Goal: Navigation & Orientation: Find specific page/section

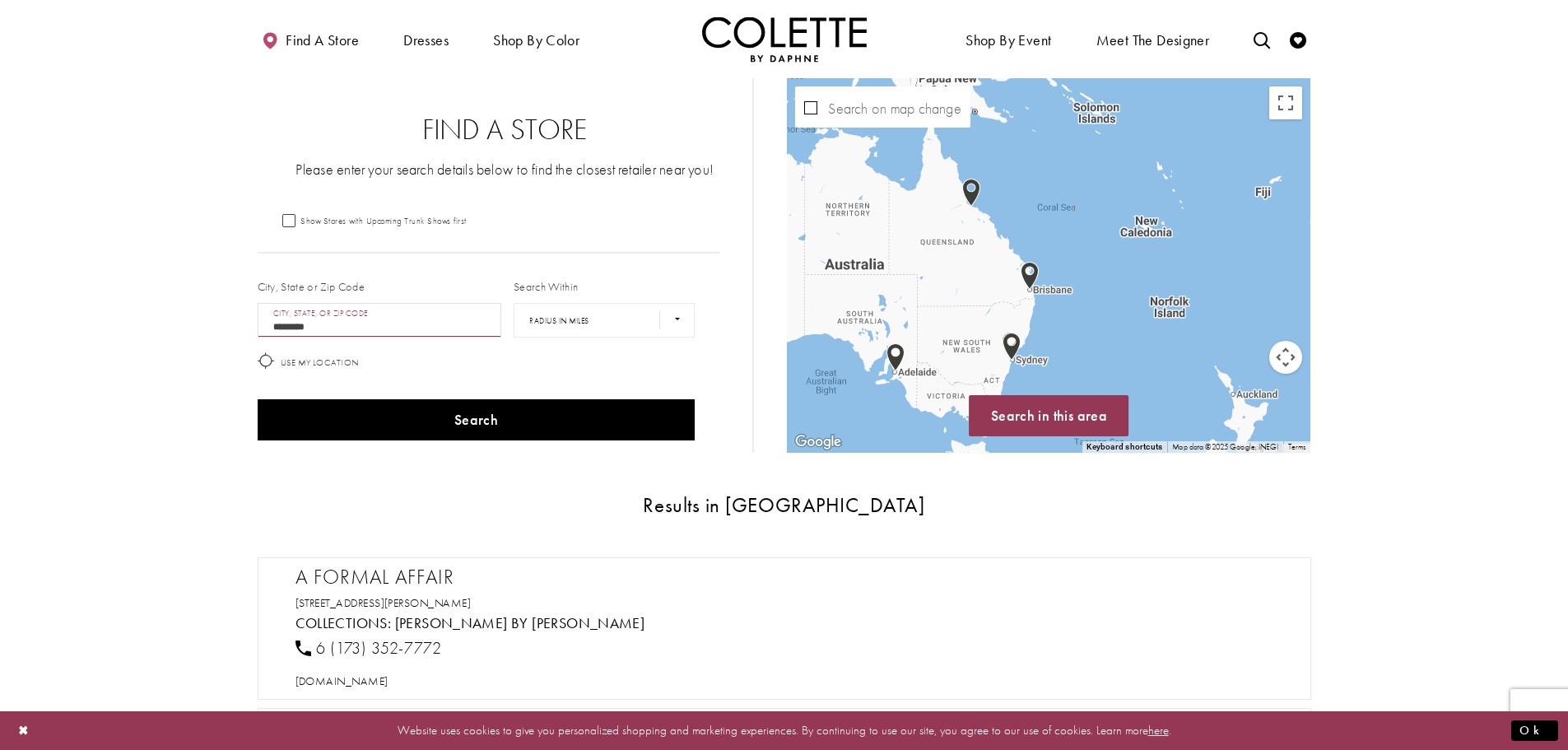
drag, startPoint x: 1253, startPoint y: 286, endPoint x: 1162, endPoint y: 310, distance: 94.1
click at [1162, 310] on div "Map with store locations" at bounding box center [1048, 265] width 523 height 375
click at [1295, 364] on button "Map camera controls" at bounding box center [1285, 357] width 33 height 33
click at [1239, 315] on button "Zoom in" at bounding box center [1244, 316] width 33 height 33
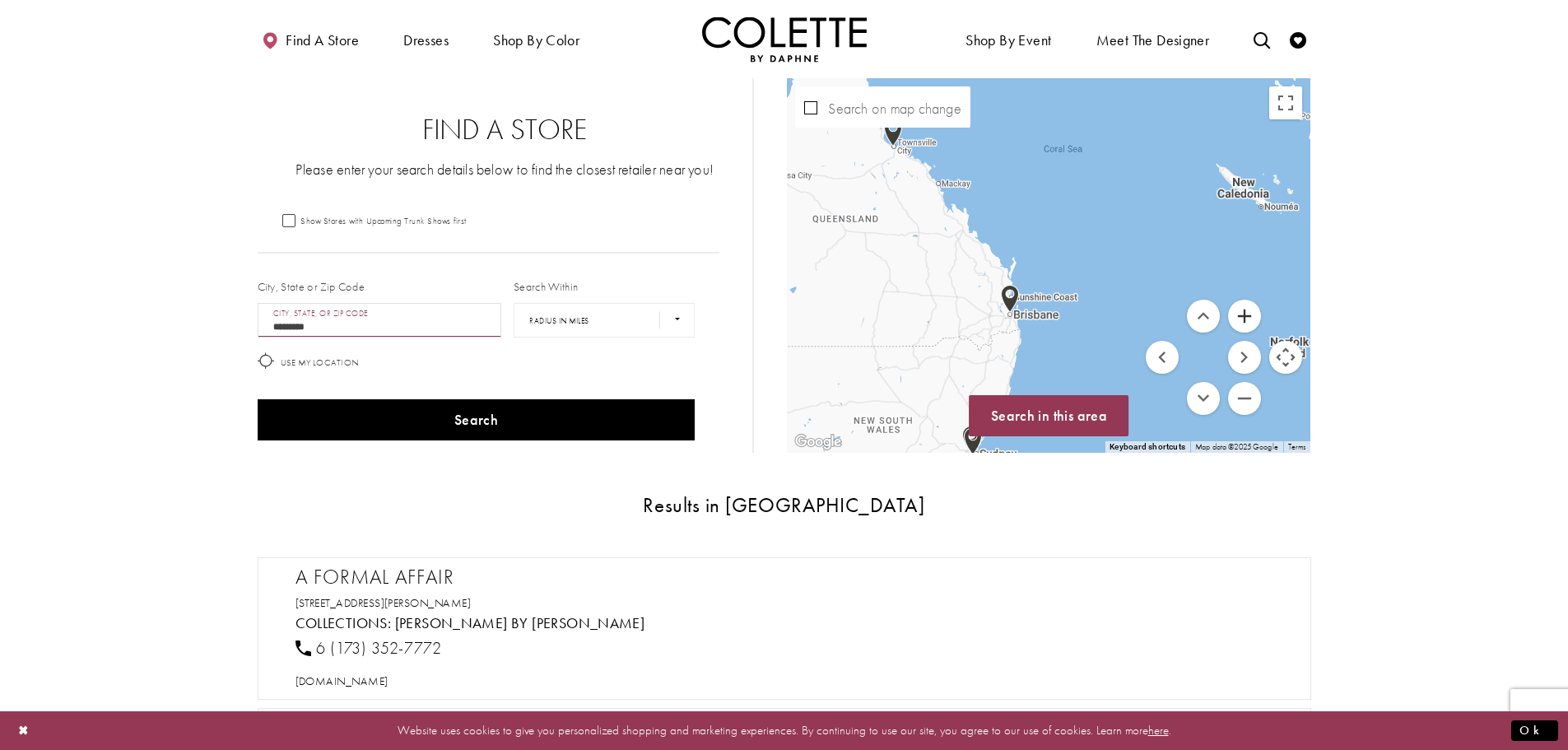
click at [1241, 315] on button "Zoom in" at bounding box center [1244, 316] width 33 height 33
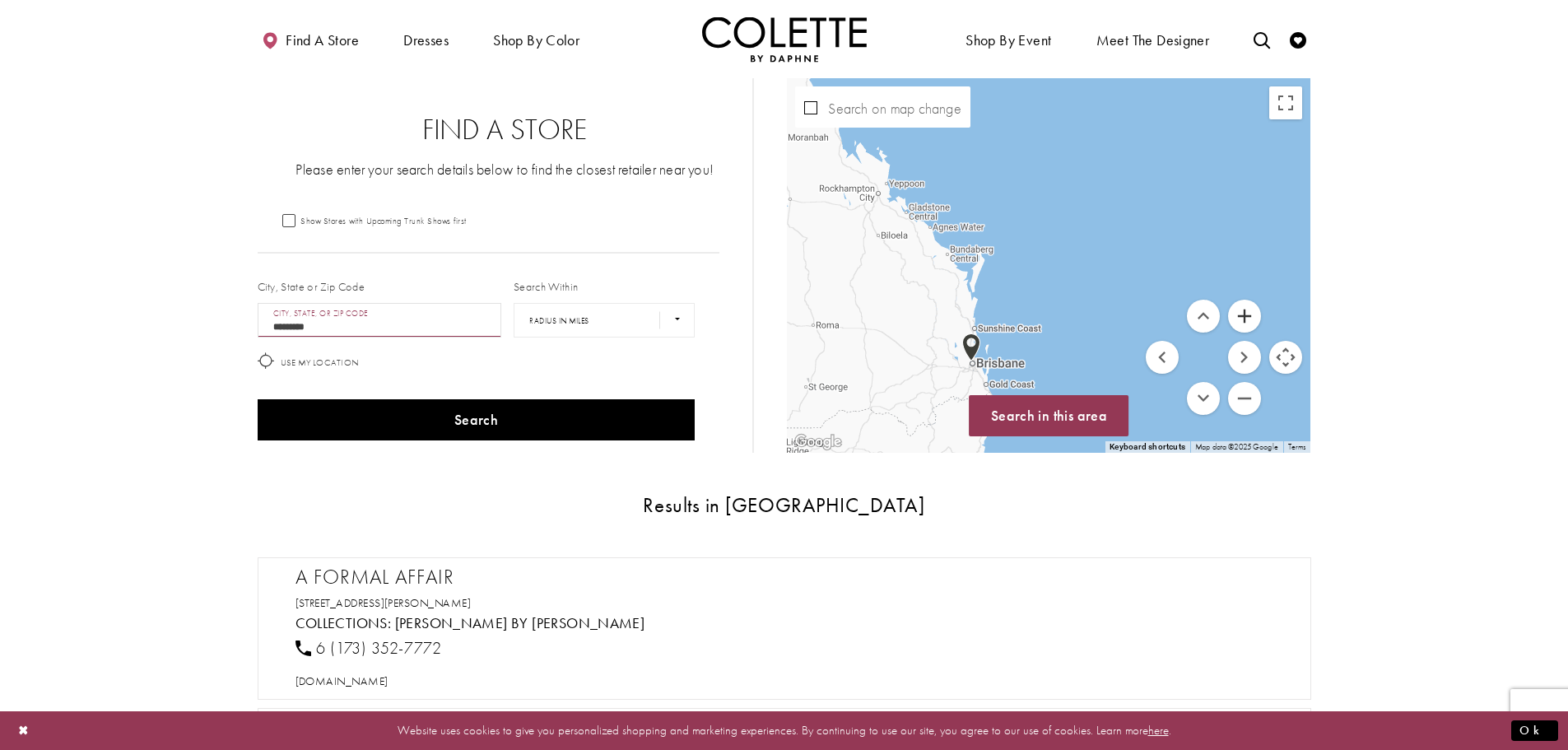
click at [1242, 315] on button "Zoom in" at bounding box center [1244, 316] width 33 height 33
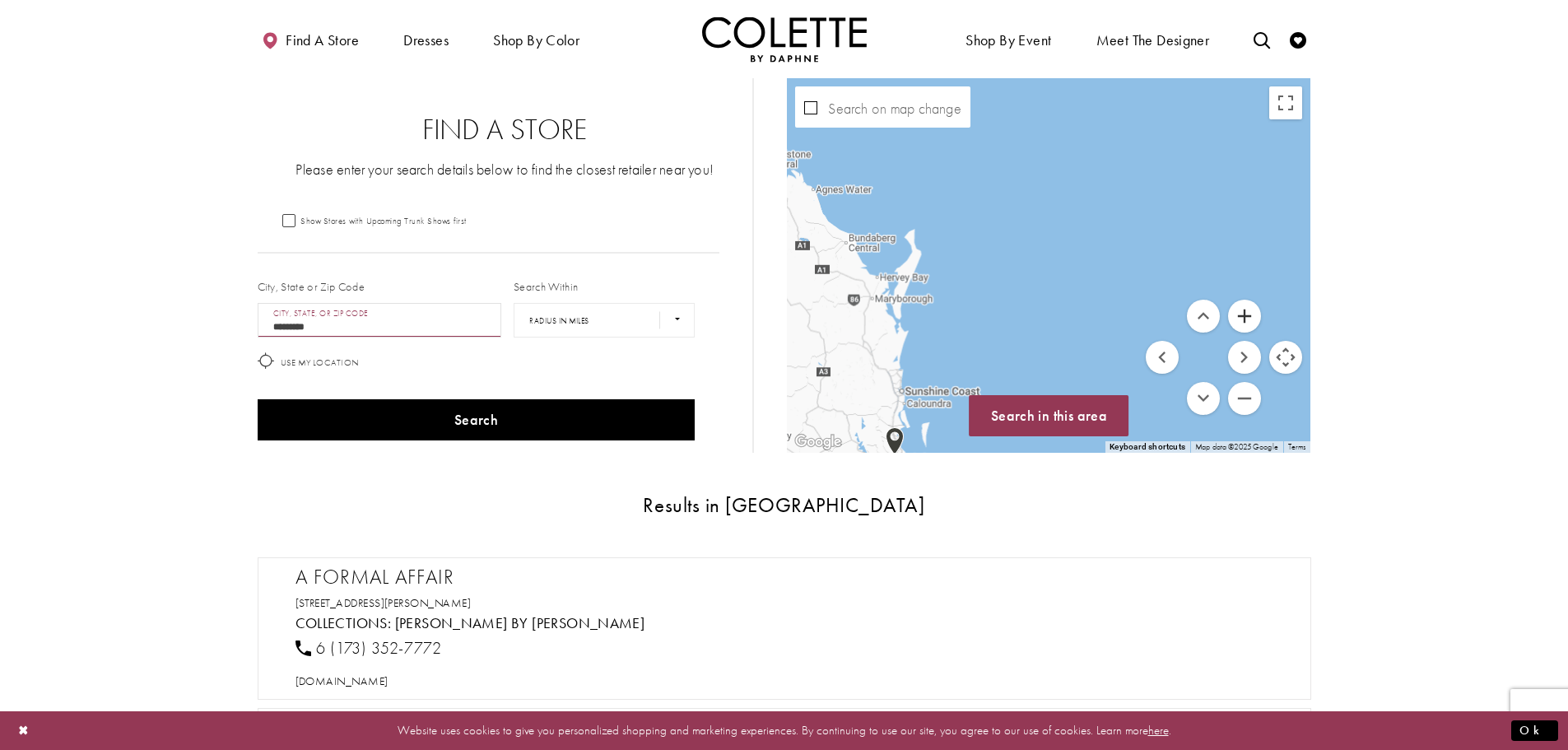
click at [1242, 315] on button "Zoom in" at bounding box center [1244, 316] width 33 height 33
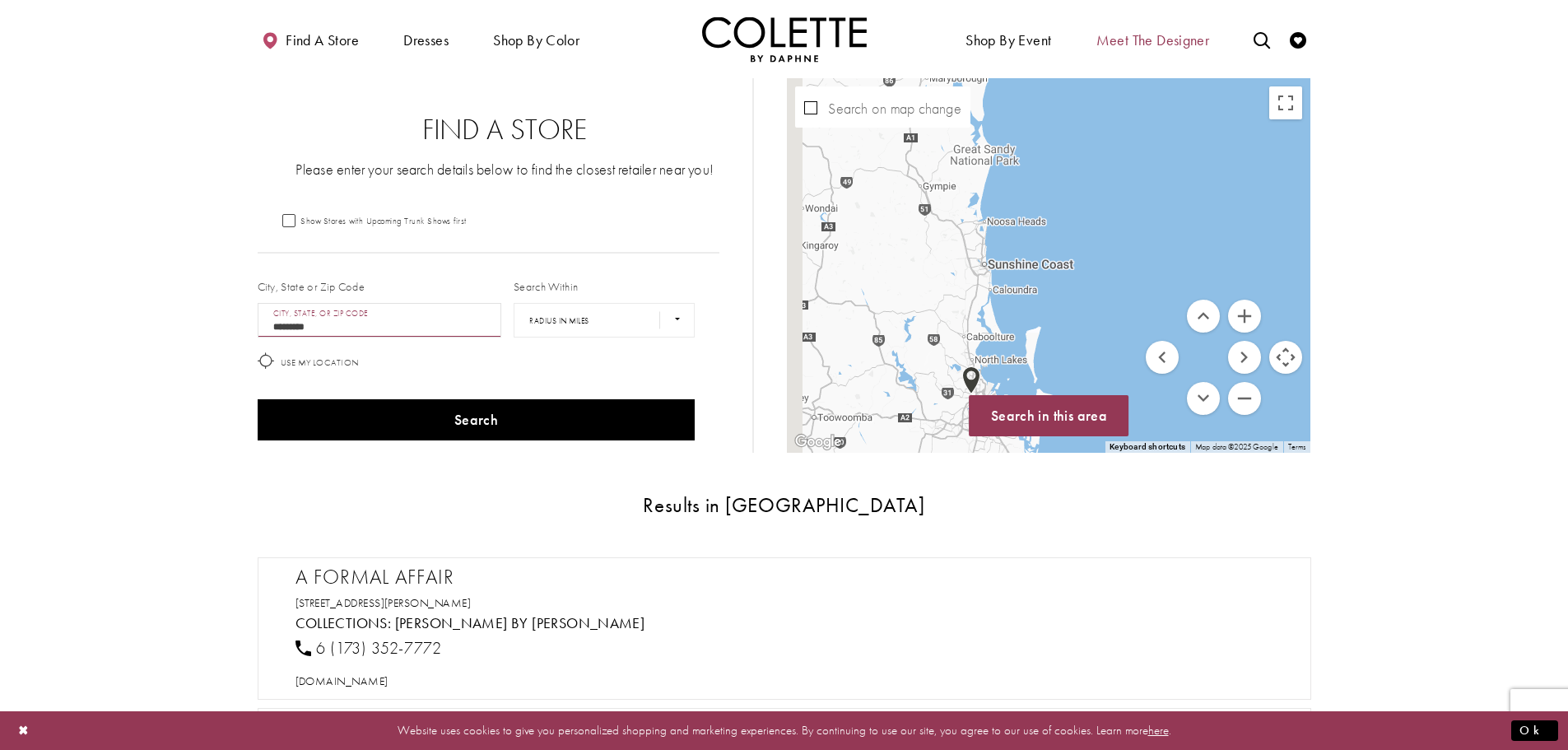
drag, startPoint x: 910, startPoint y: 293, endPoint x: 1096, endPoint y: 47, distance: 308.4
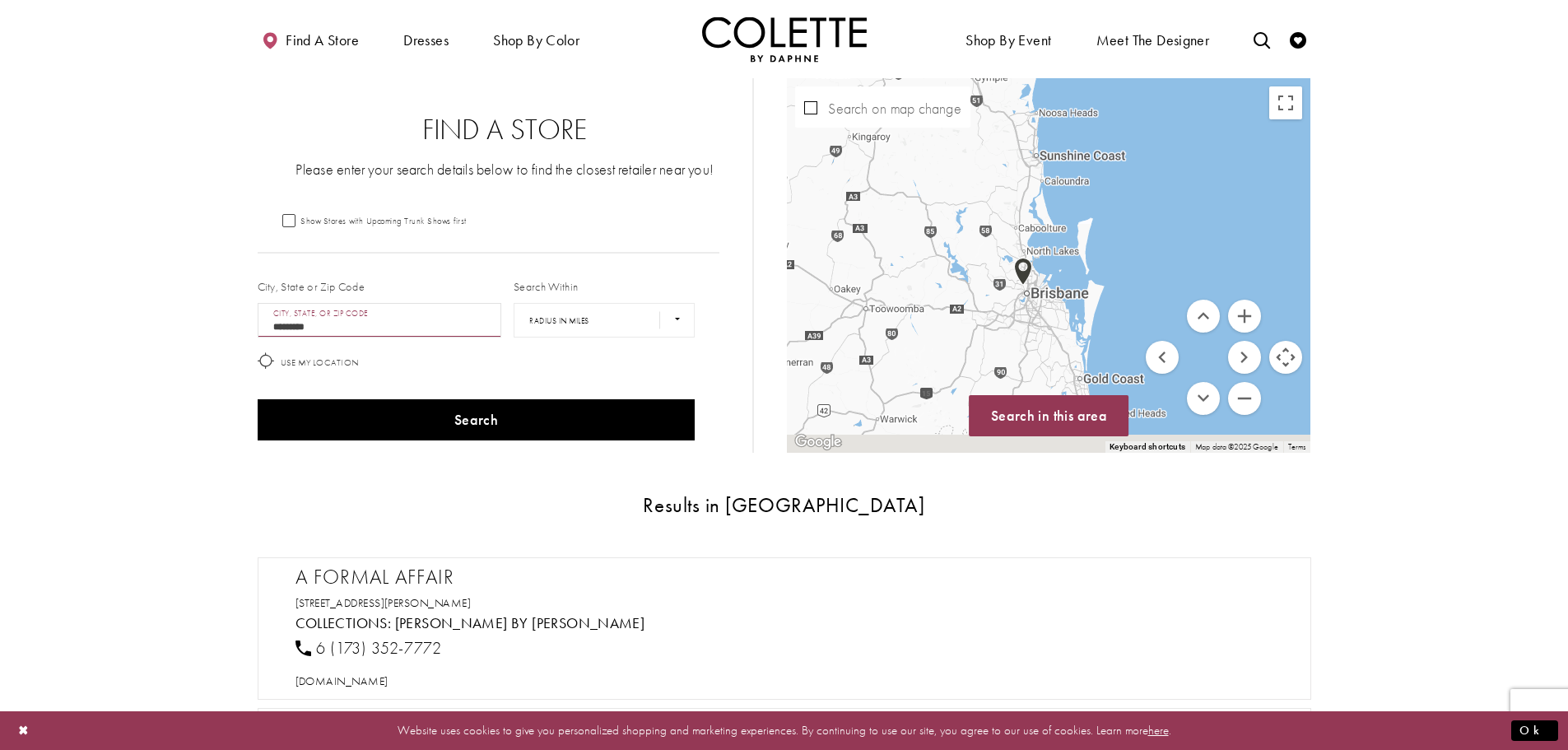
drag, startPoint x: 1076, startPoint y: 334, endPoint x: 1133, endPoint y: 190, distance: 154.9
click at [1133, 190] on div "Map with store locations" at bounding box center [1048, 265] width 523 height 375
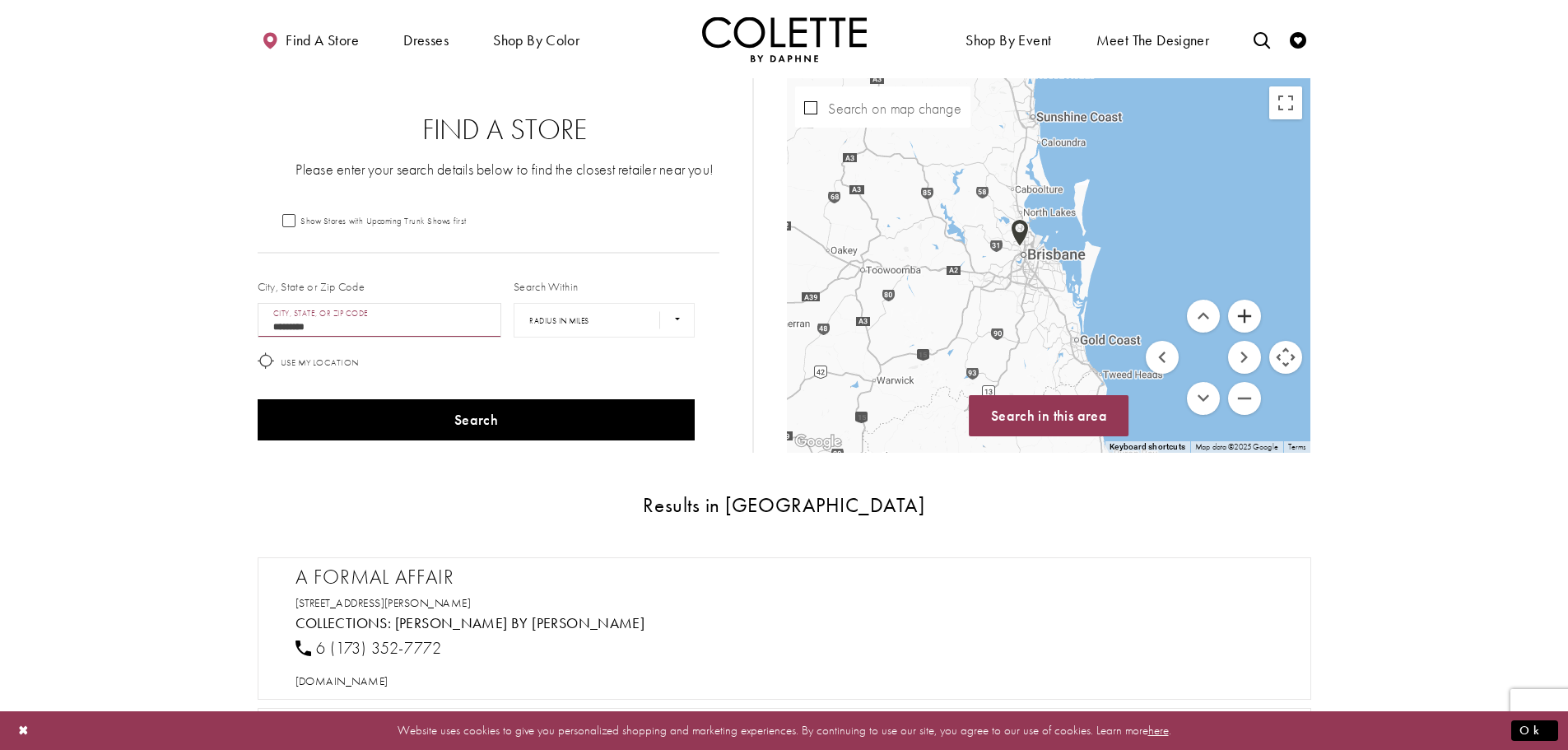
click at [1257, 324] on button "Zoom in" at bounding box center [1244, 316] width 33 height 33
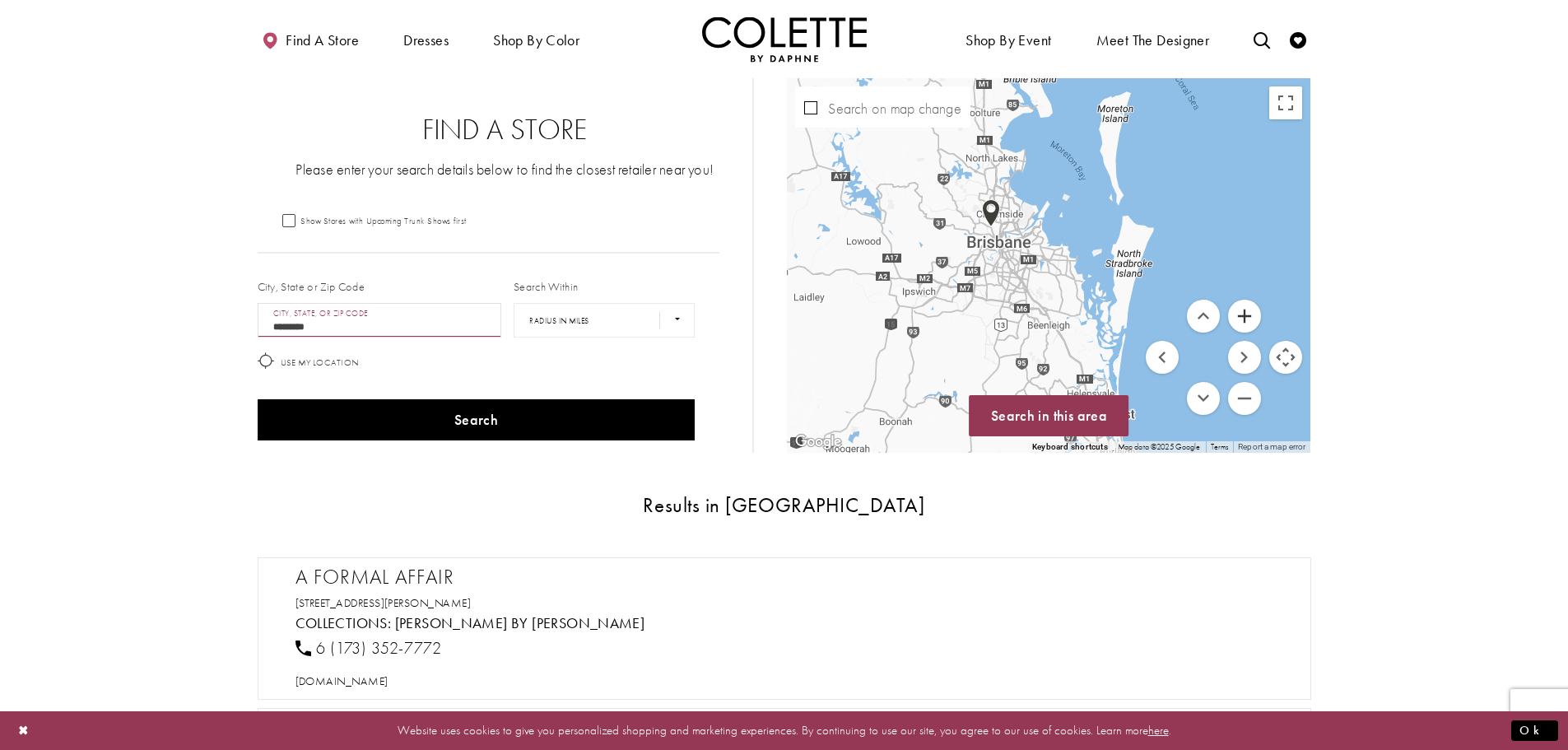
click at [1246, 320] on button "Zoom in" at bounding box center [1244, 316] width 33 height 33
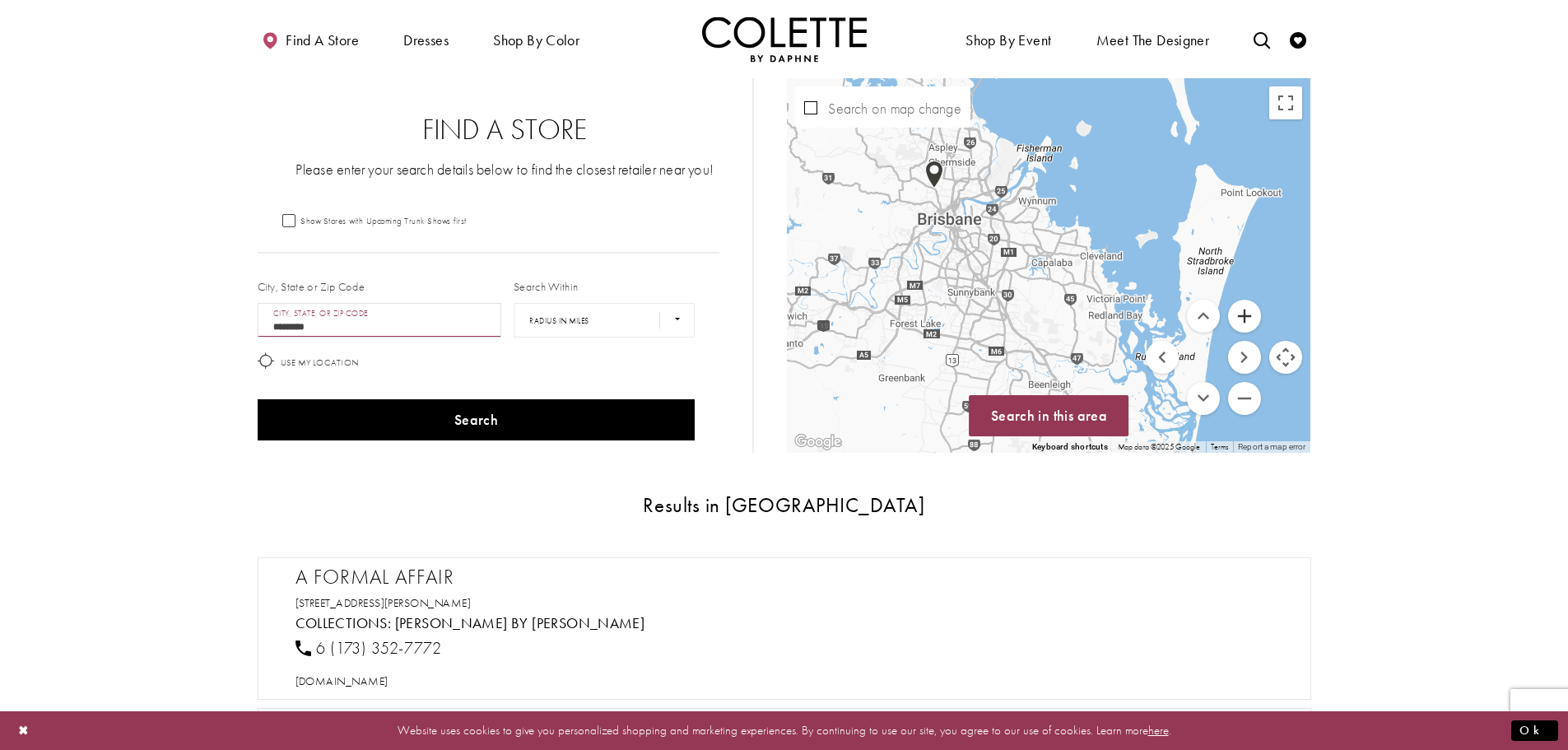
click at [1246, 320] on button "Zoom in" at bounding box center [1244, 316] width 33 height 33
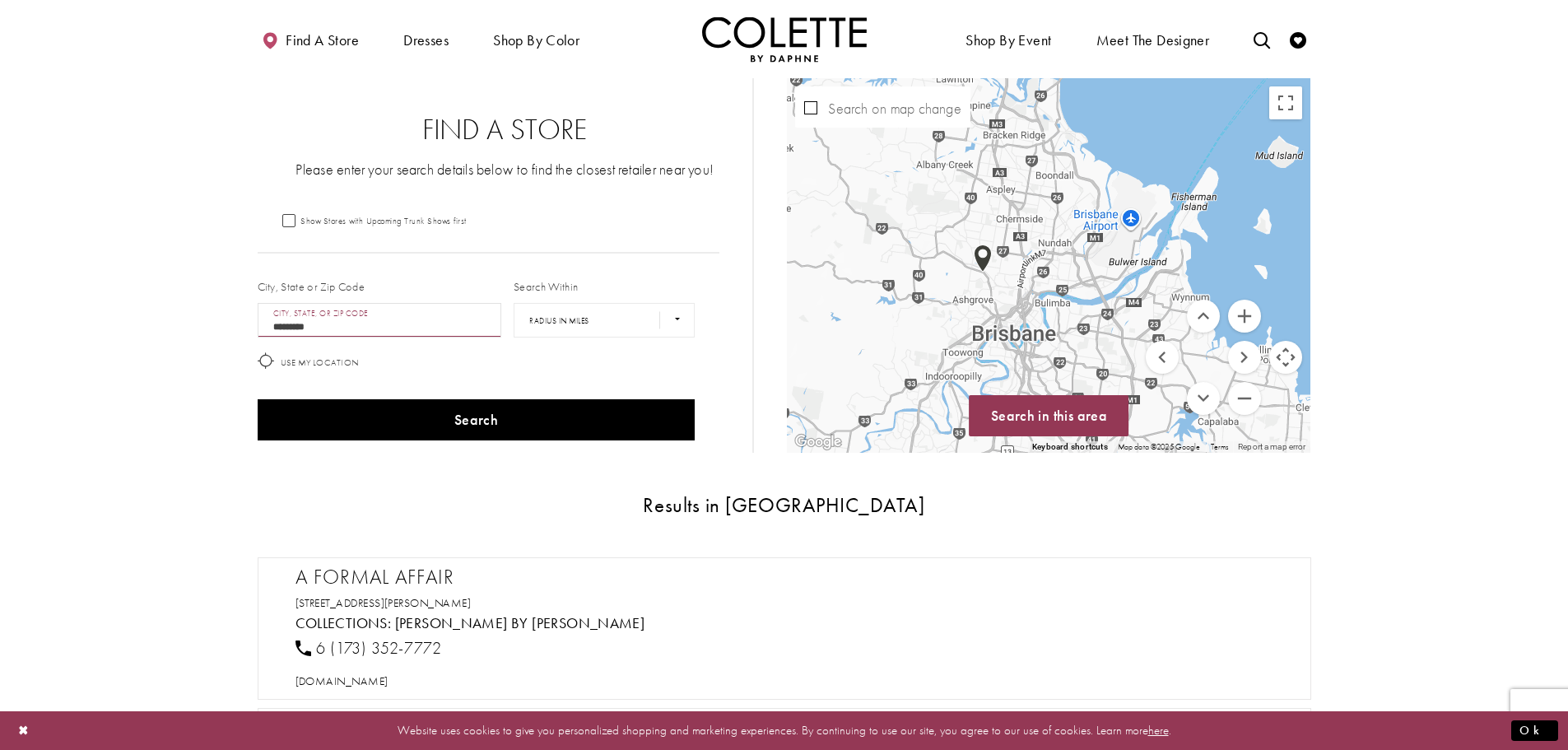
drag, startPoint x: 937, startPoint y: 167, endPoint x: 1109, endPoint y: 344, distance: 246.8
click at [1109, 344] on div "Map with store locations" at bounding box center [1048, 265] width 523 height 375
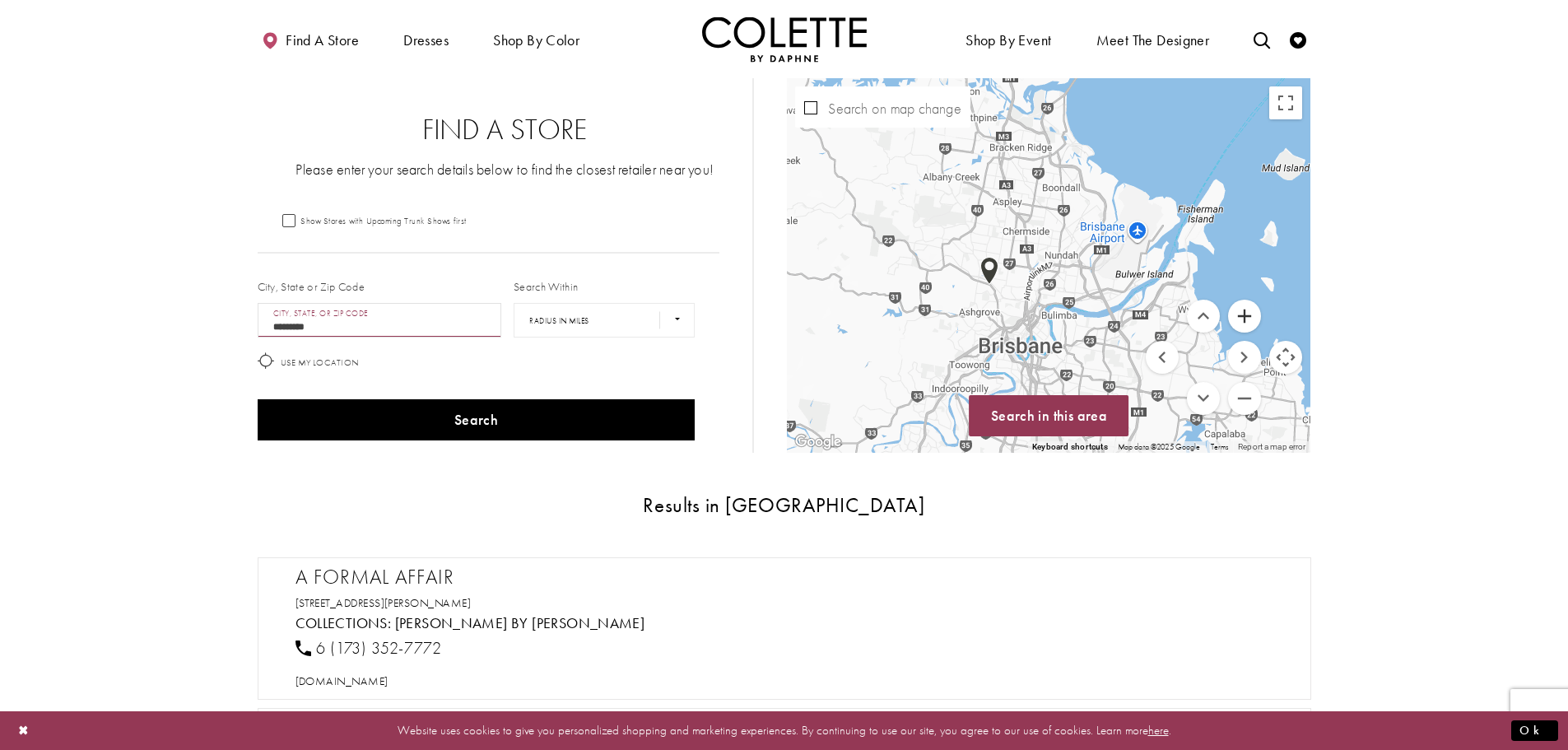
click at [1243, 311] on button "Zoom in" at bounding box center [1244, 316] width 33 height 33
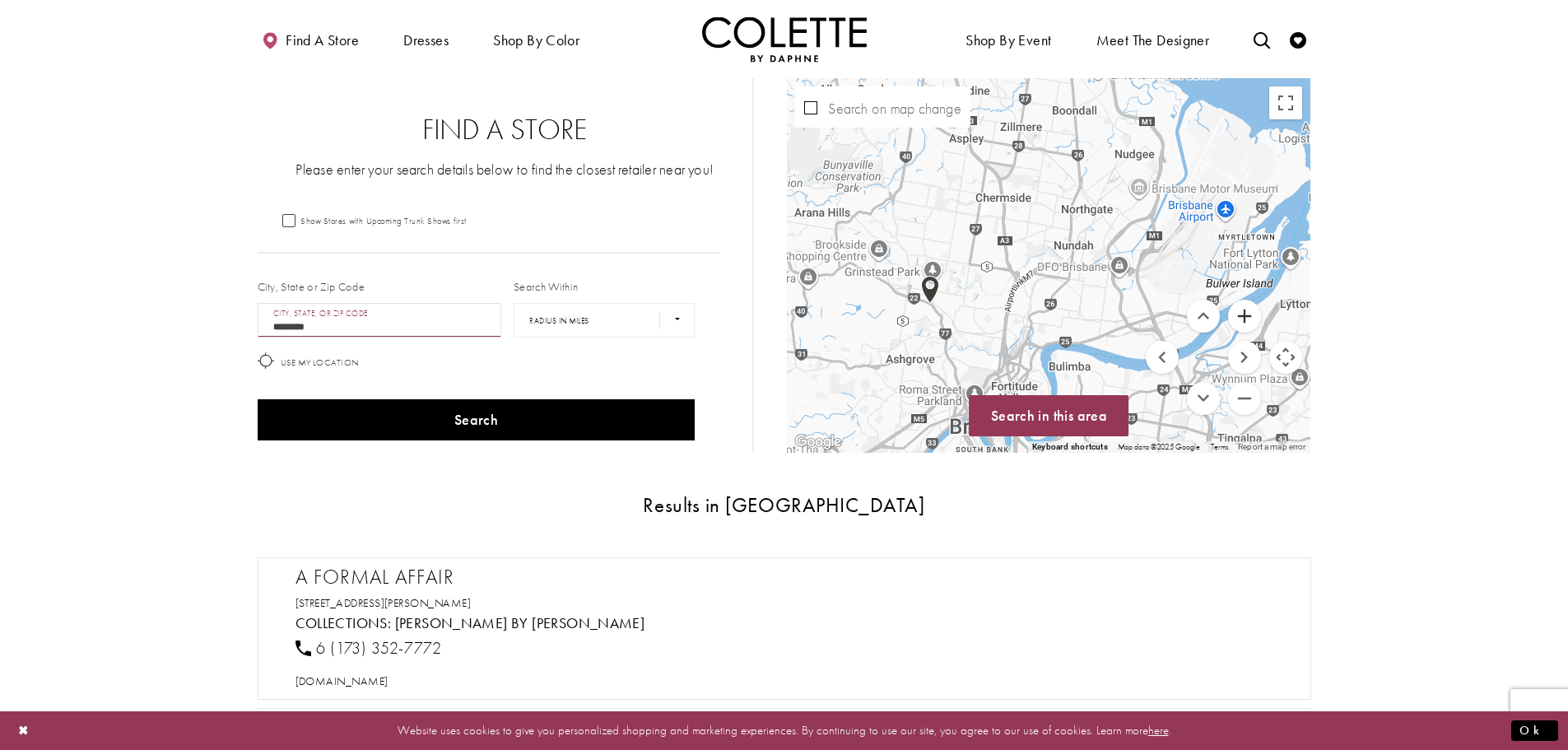
click at [1243, 311] on button "Zoom in" at bounding box center [1244, 316] width 33 height 33
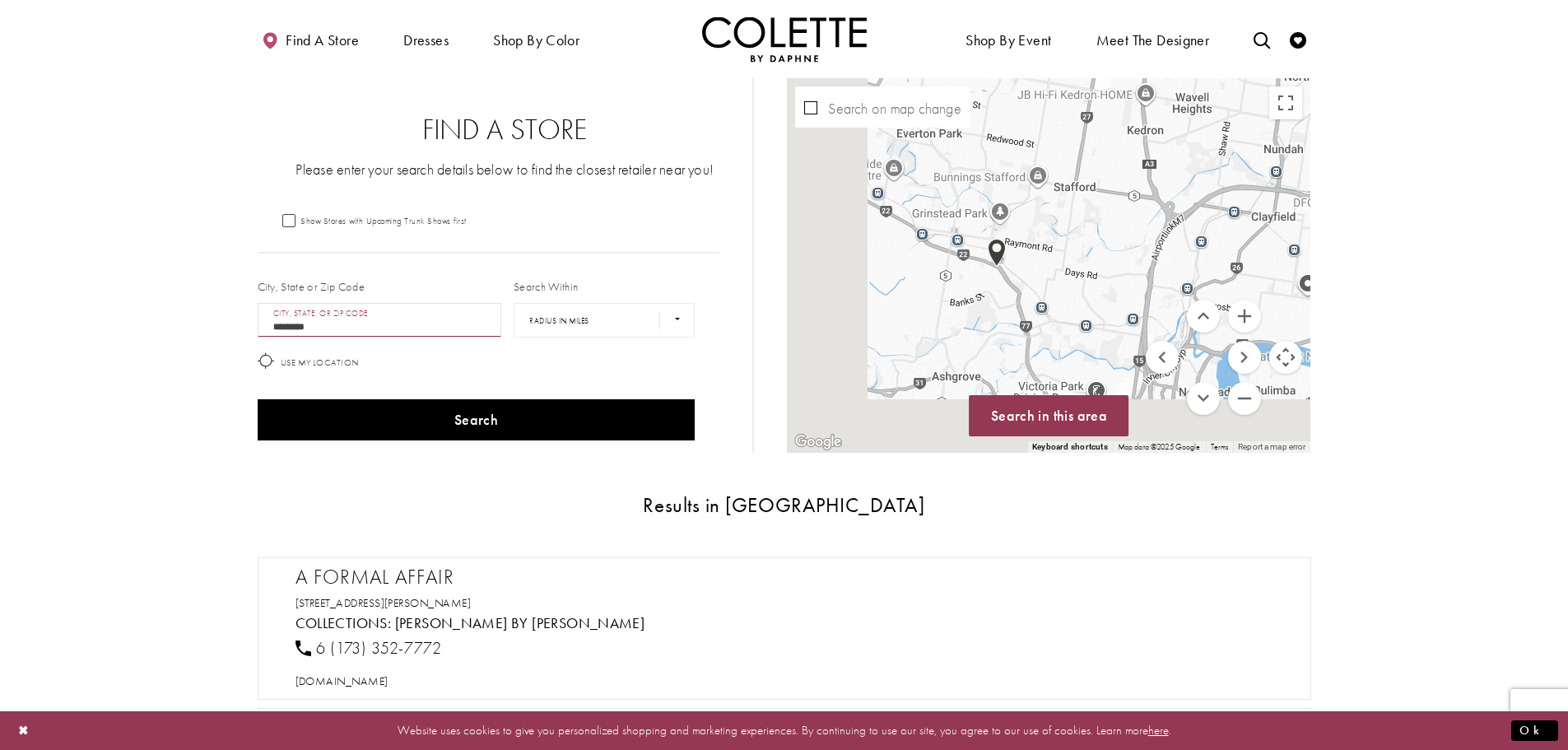
drag, startPoint x: 912, startPoint y: 354, endPoint x: 1107, endPoint y: 268, distance: 213.1
click at [1107, 268] on div "Map with store locations" at bounding box center [1048, 265] width 523 height 375
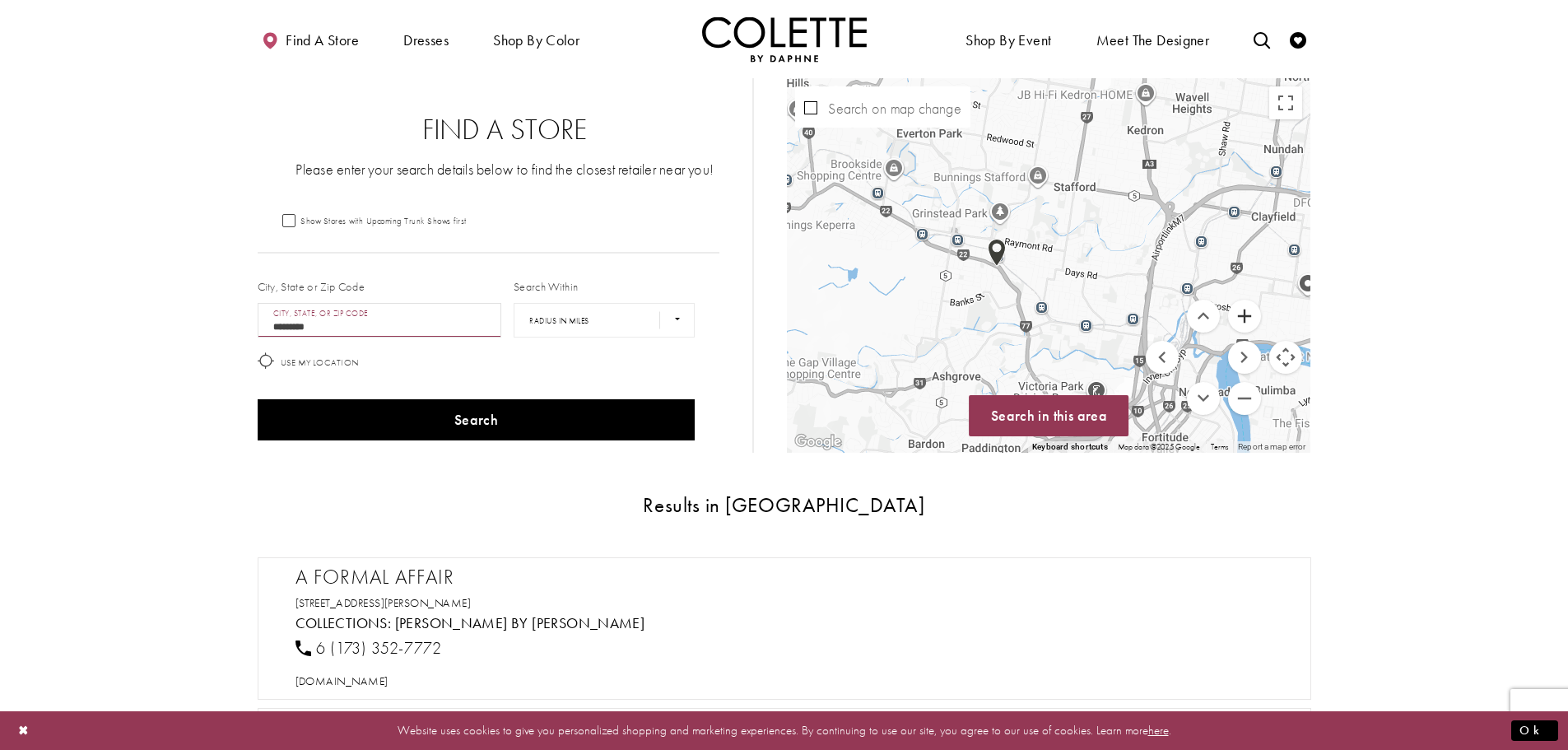
click at [1242, 311] on button "Zoom in" at bounding box center [1244, 316] width 33 height 33
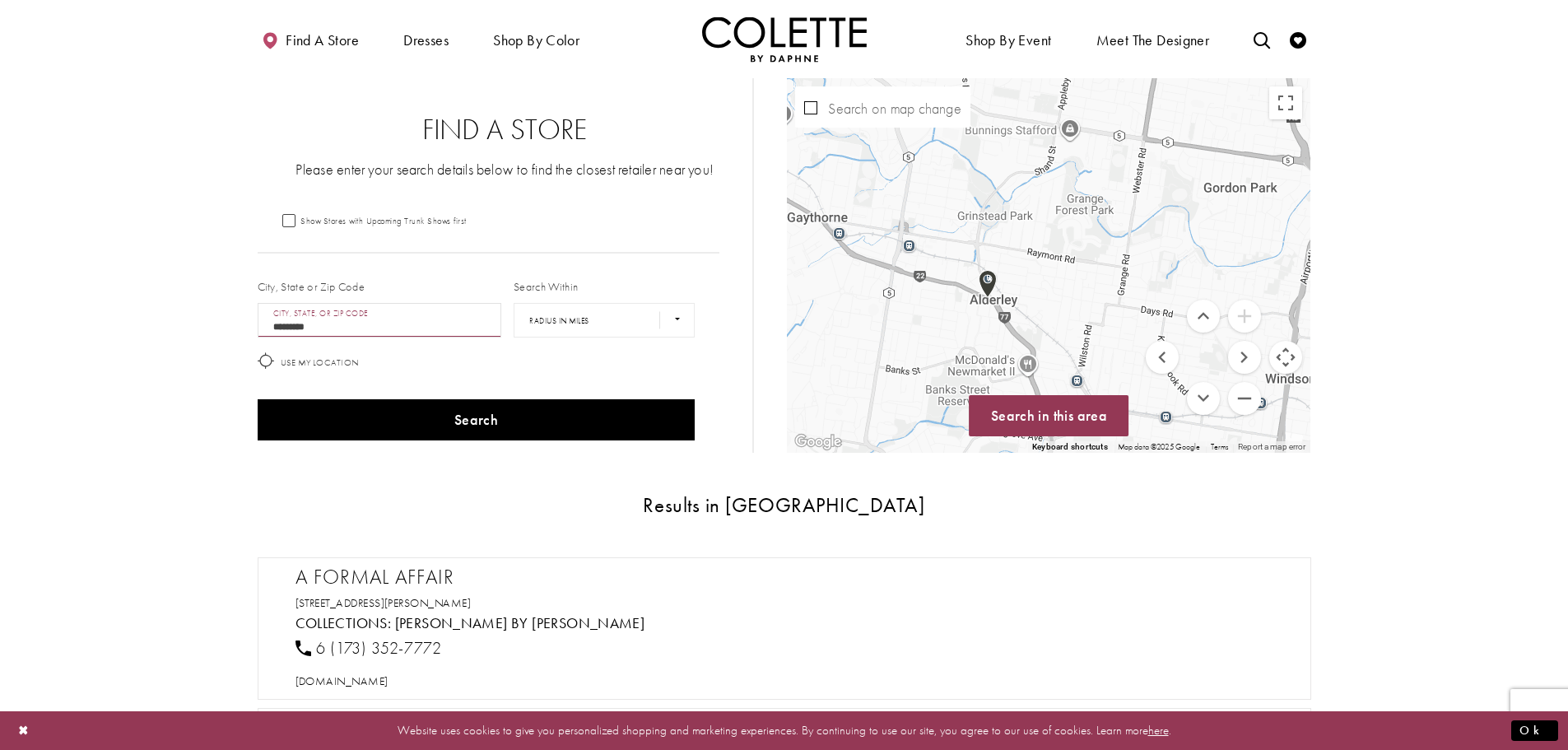
drag, startPoint x: 1025, startPoint y: 281, endPoint x: 1105, endPoint y: 338, distance: 98.2
click at [1105, 338] on div "Map with store locations" at bounding box center [1048, 265] width 523 height 375
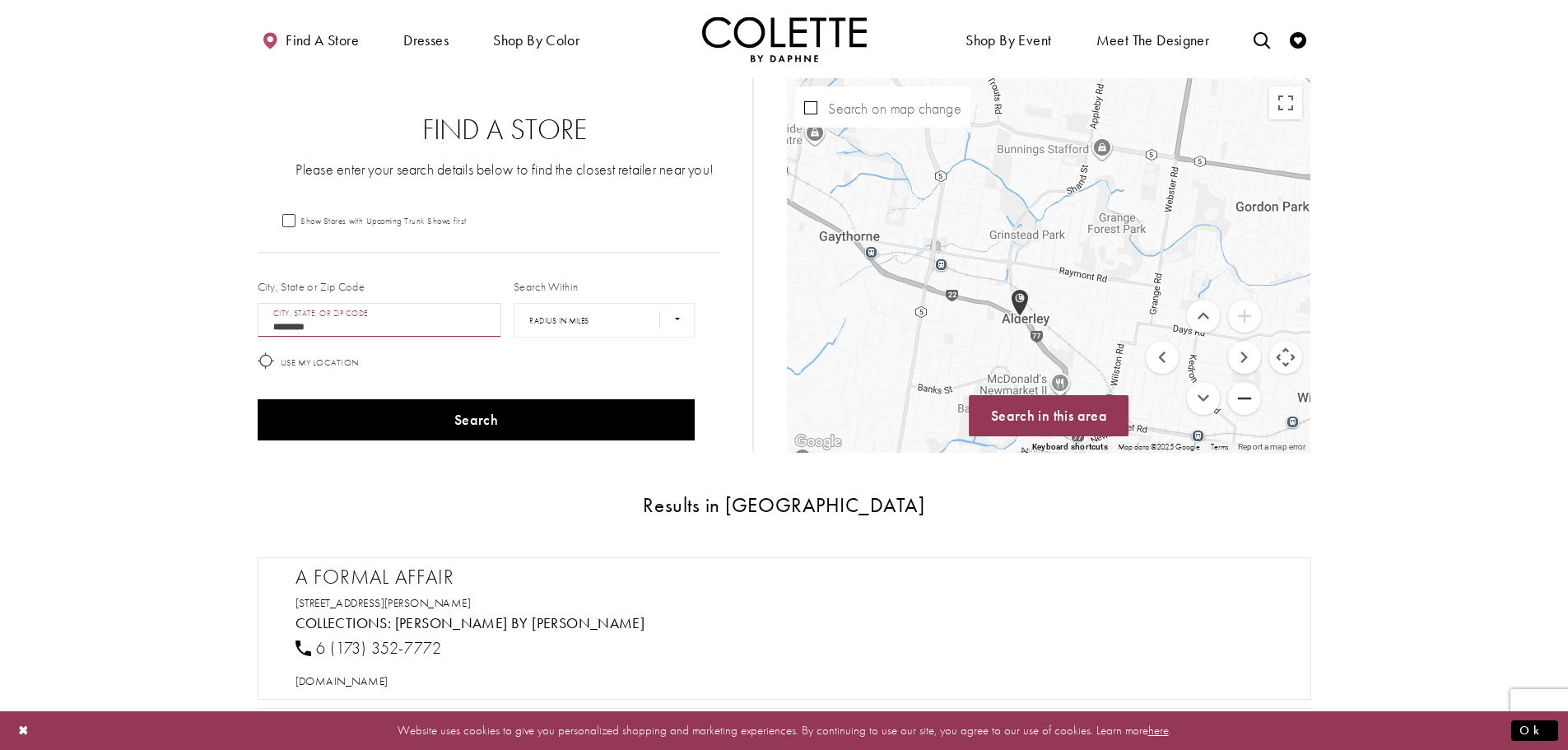
click at [1243, 397] on button "Zoom out" at bounding box center [1244, 398] width 33 height 33
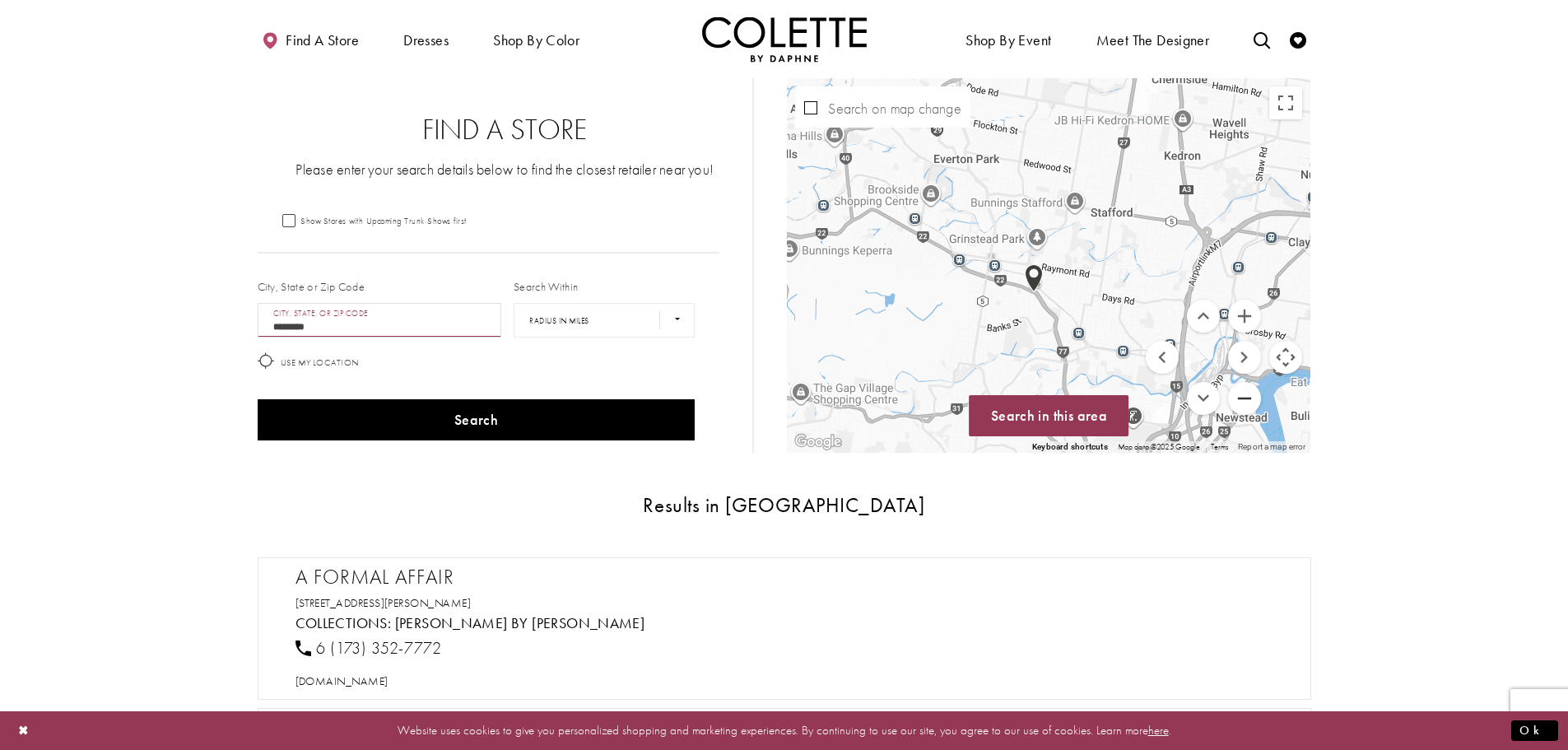
click at [1241, 392] on button "Zoom out" at bounding box center [1244, 398] width 33 height 33
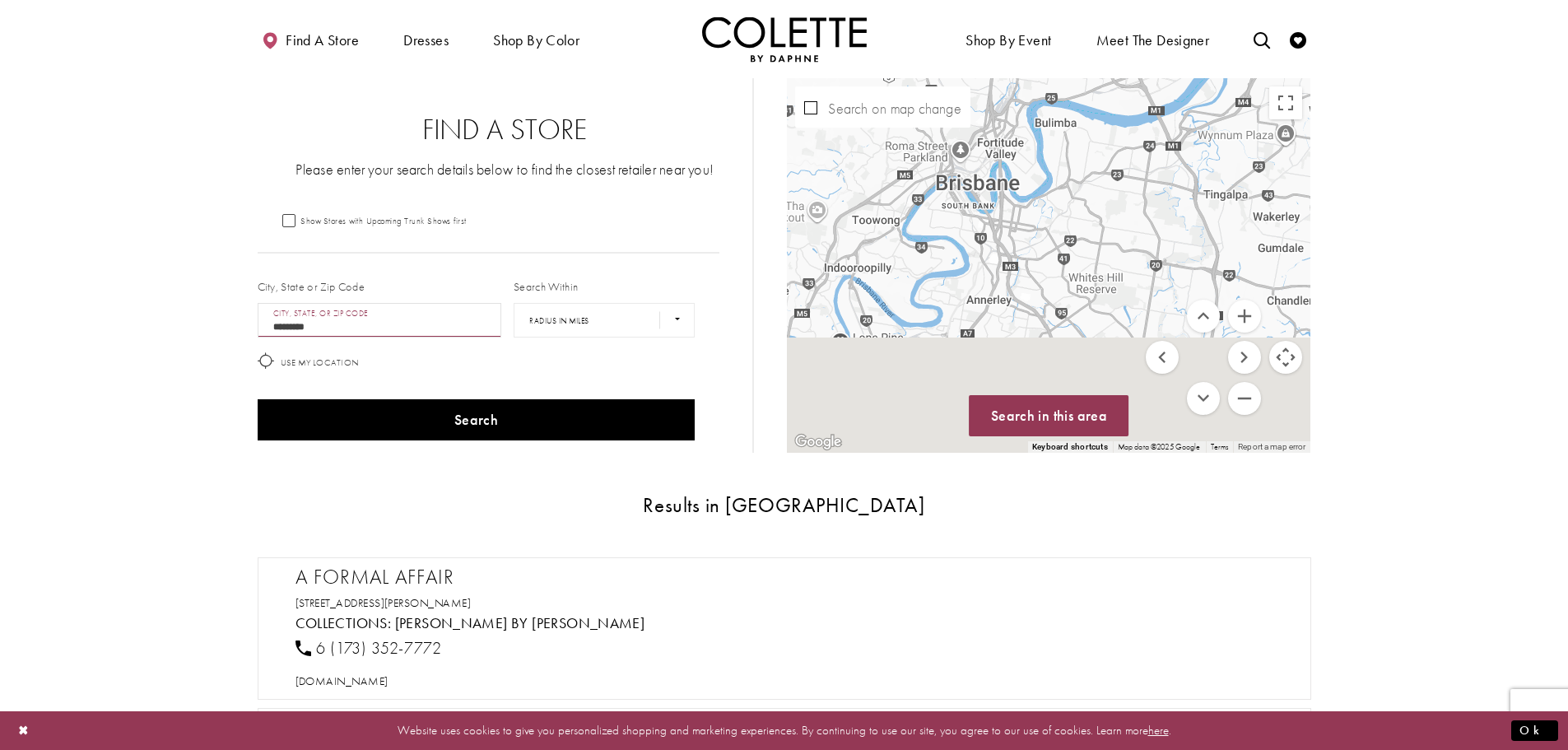
drag, startPoint x: 1081, startPoint y: 315, endPoint x: 980, endPoint y: 127, distance: 213.4
click at [980, 127] on div "Map with store locations" at bounding box center [1048, 265] width 523 height 375
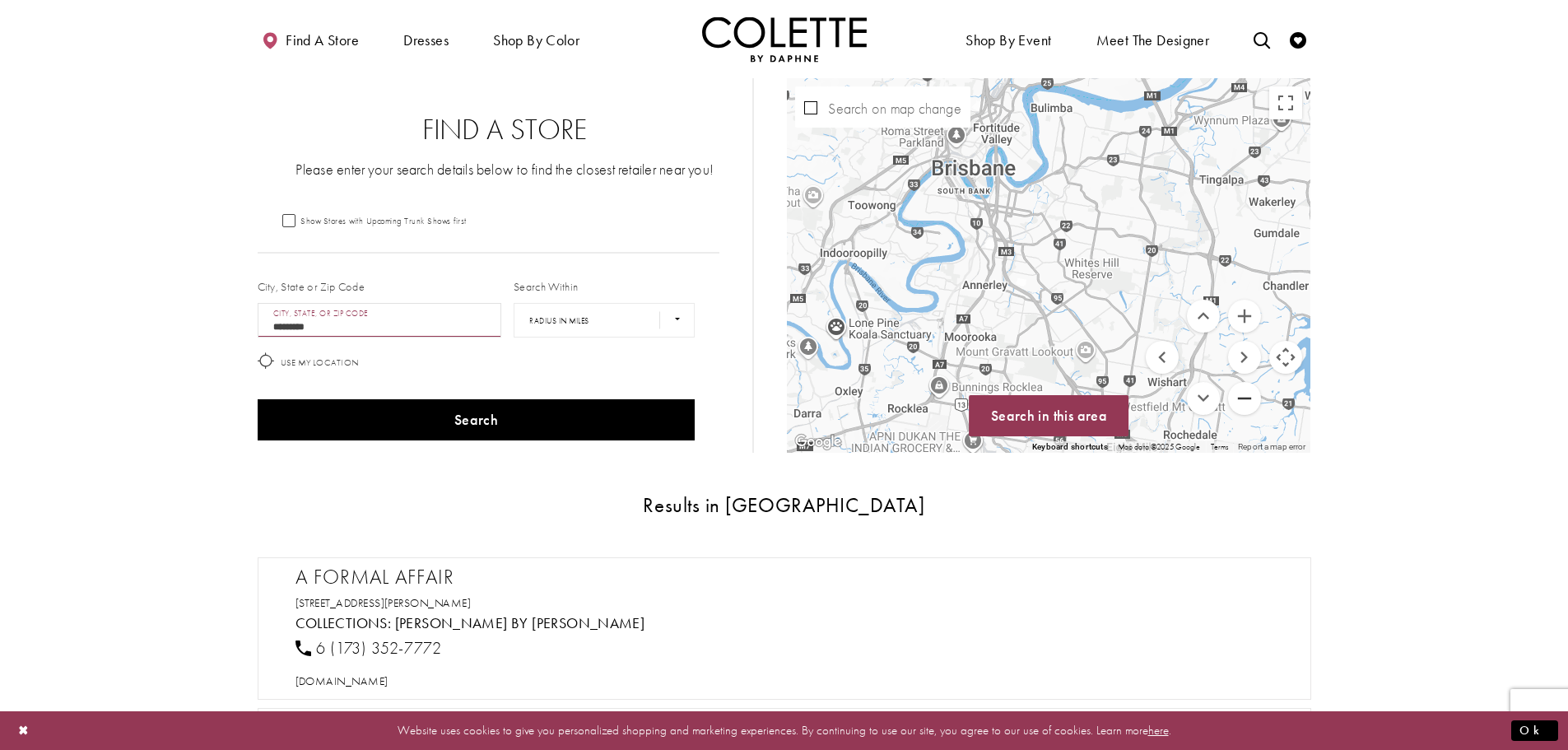
click at [1245, 411] on button "Zoom out" at bounding box center [1244, 398] width 33 height 33
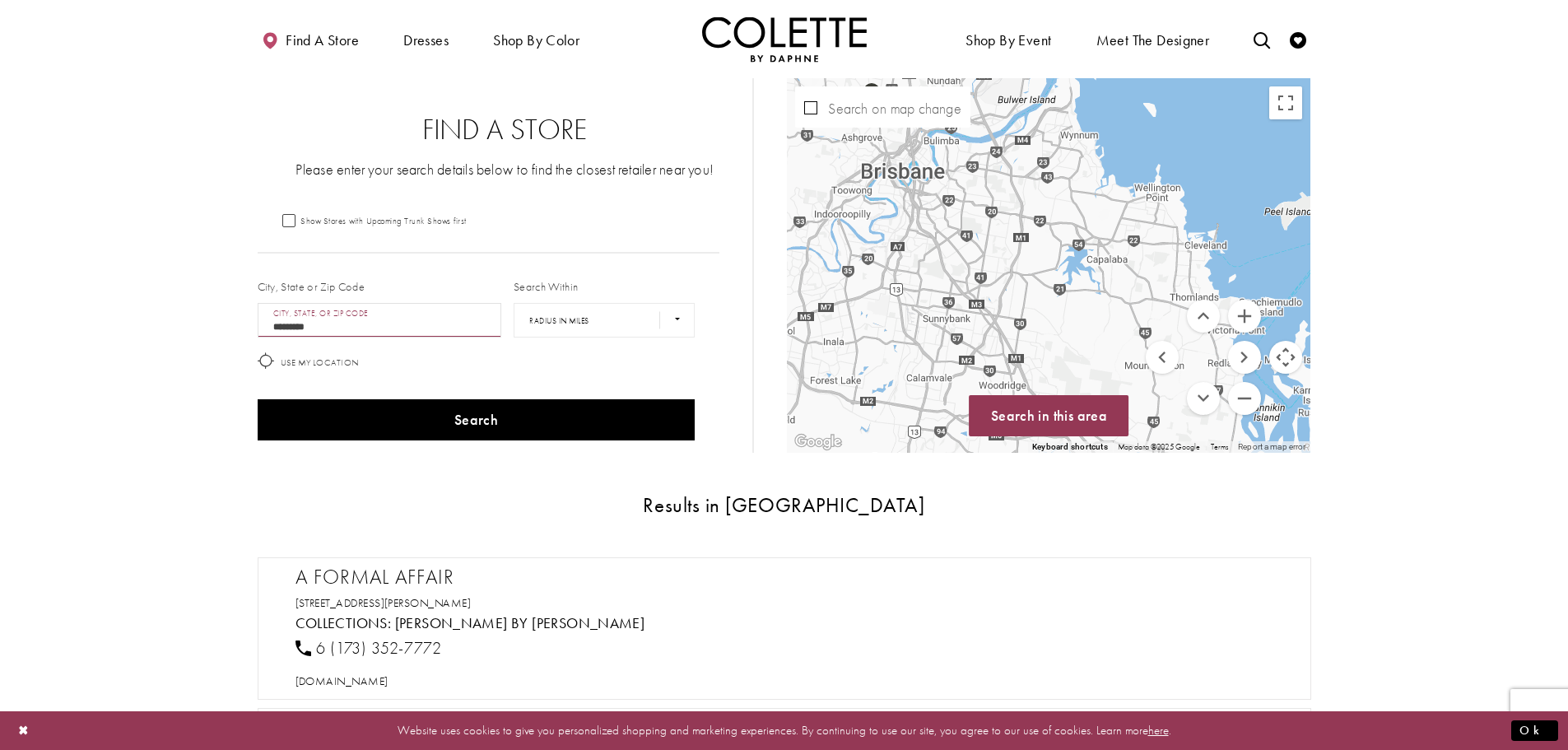
drag, startPoint x: 1083, startPoint y: 322, endPoint x: 1018, endPoint y: 298, distance: 69.3
click at [1018, 298] on div "Map with store locations" at bounding box center [1048, 265] width 523 height 375
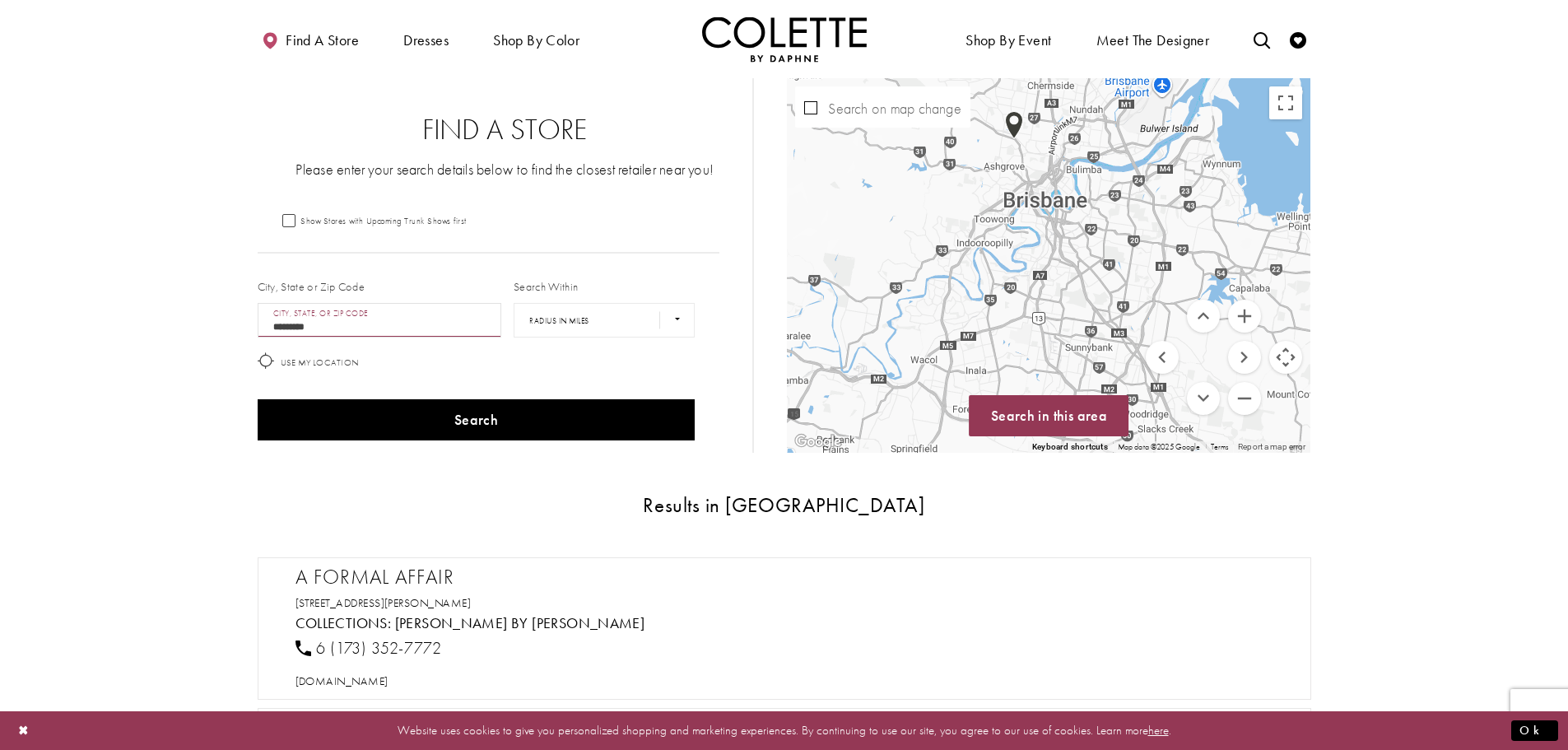
drag, startPoint x: 963, startPoint y: 270, endPoint x: 1094, endPoint y: 346, distance: 151.4
click at [1094, 346] on div "Map with store locations" at bounding box center [1048, 265] width 523 height 375
